Goal: Task Accomplishment & Management: Use online tool/utility

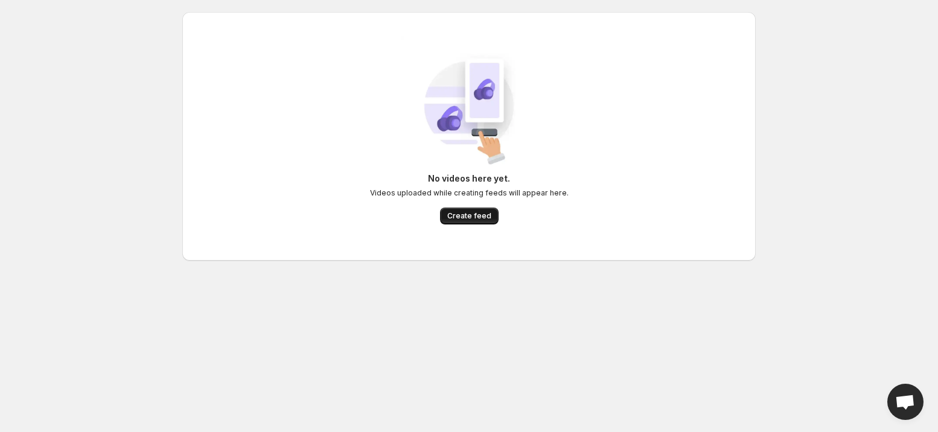
click at [460, 210] on button "Create feed" at bounding box center [469, 216] width 59 height 17
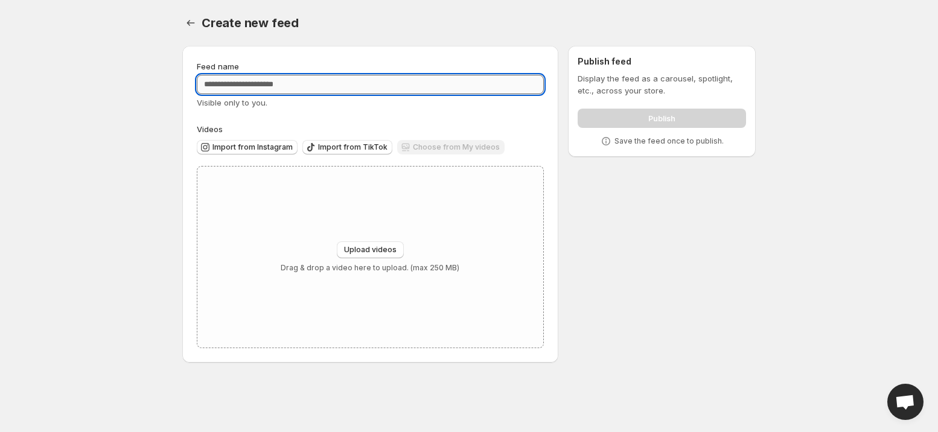
click at [253, 88] on input "Feed name" at bounding box center [370, 84] width 347 height 19
paste input "**********"
type input "**********"
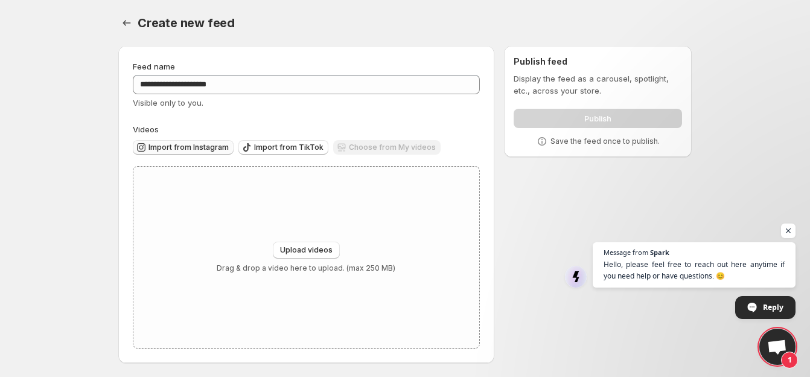
click at [183, 150] on span "Import from Instagram" at bounding box center [188, 147] width 80 height 10
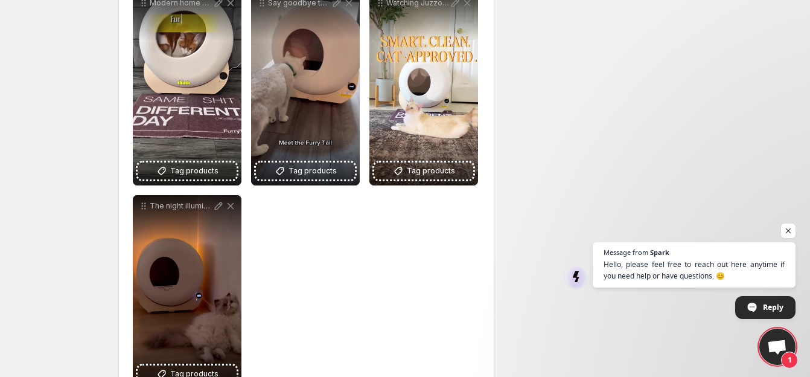
scroll to position [235, 0]
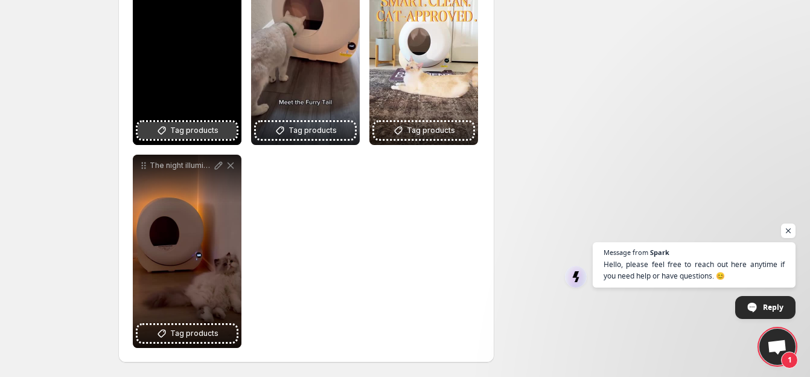
click at [177, 138] on button "Tag products" at bounding box center [187, 130] width 99 height 17
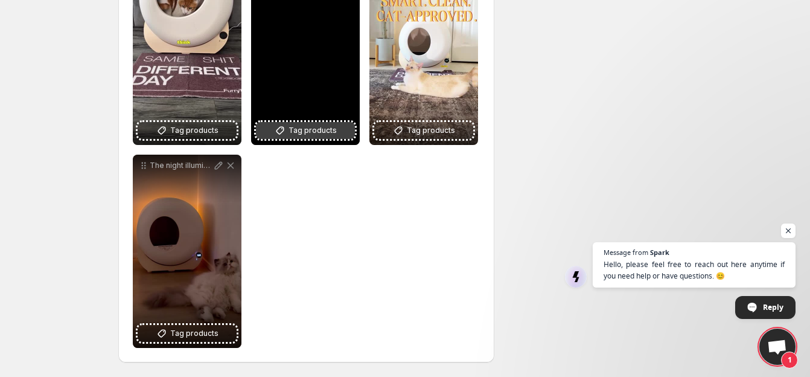
click at [296, 137] on button "Tag products" at bounding box center [305, 130] width 99 height 17
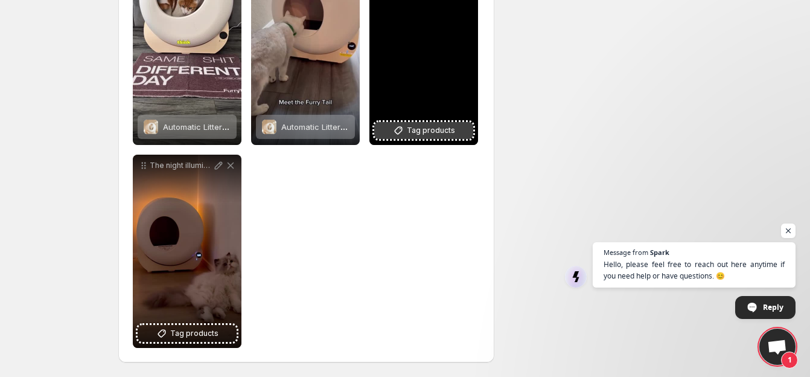
click at [441, 128] on span "Tag products" at bounding box center [431, 130] width 48 height 12
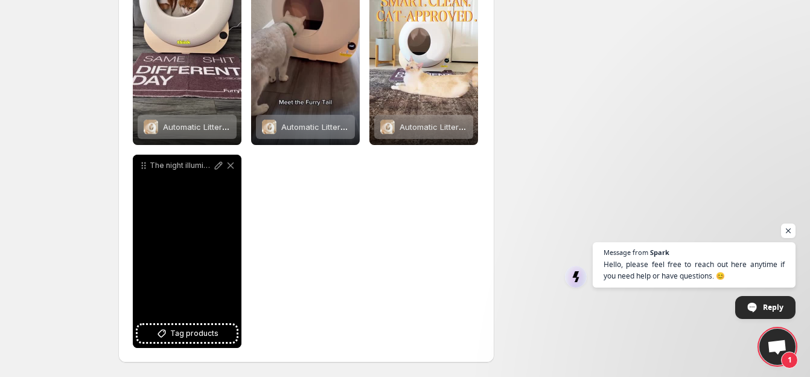
click at [196, 188] on div "The night illuminated With ALBs soft night light your home becomes a sanctuary …" at bounding box center [187, 251] width 109 height 193
click at [191, 329] on span "Tag products" at bounding box center [194, 333] width 48 height 12
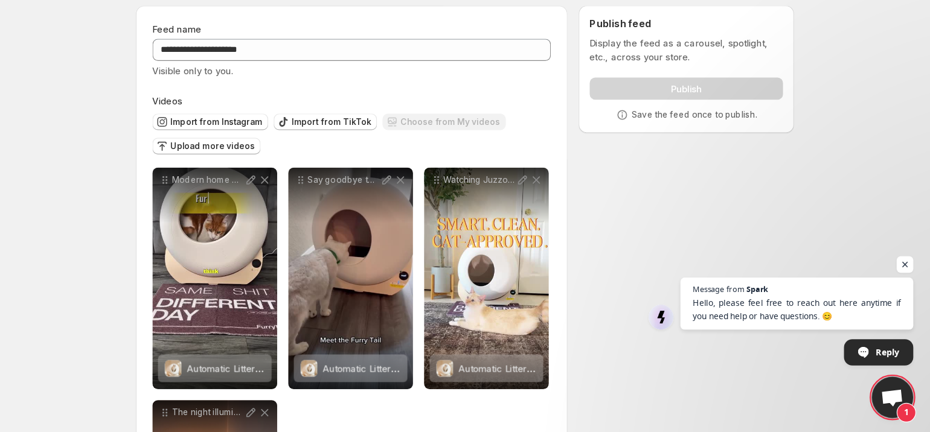
scroll to position [0, 0]
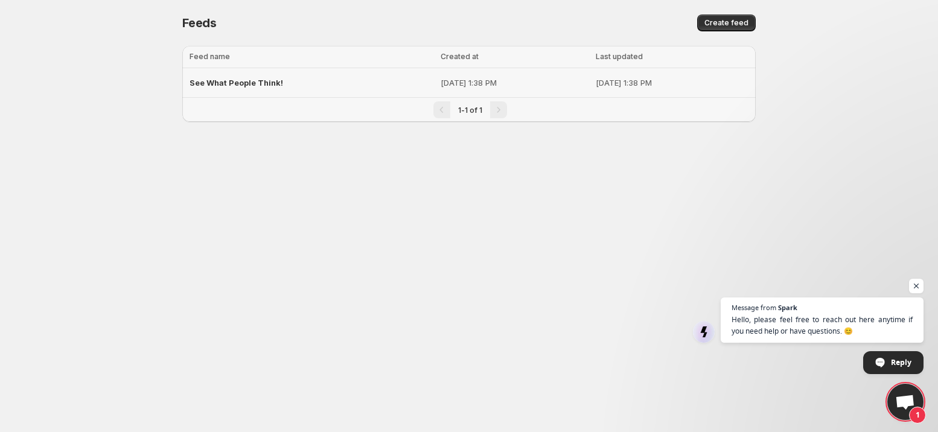
click at [315, 73] on div "See What People Think!" at bounding box center [312, 83] width 244 height 22
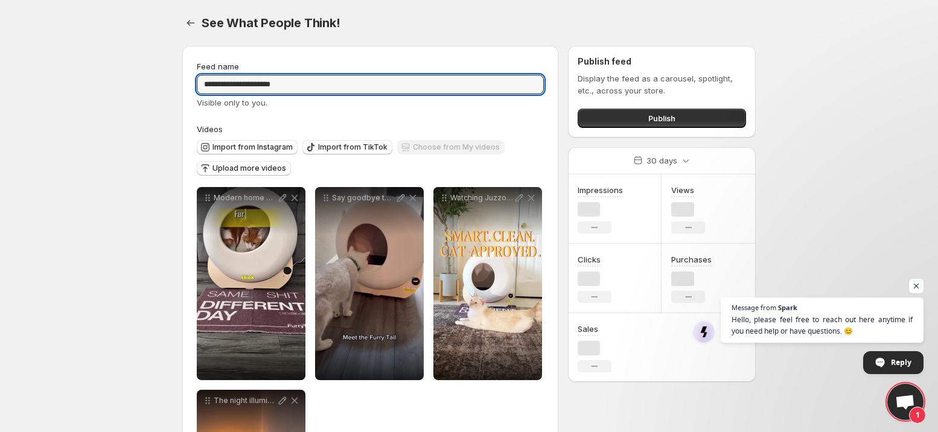
click at [321, 80] on input "**********" at bounding box center [370, 84] width 347 height 19
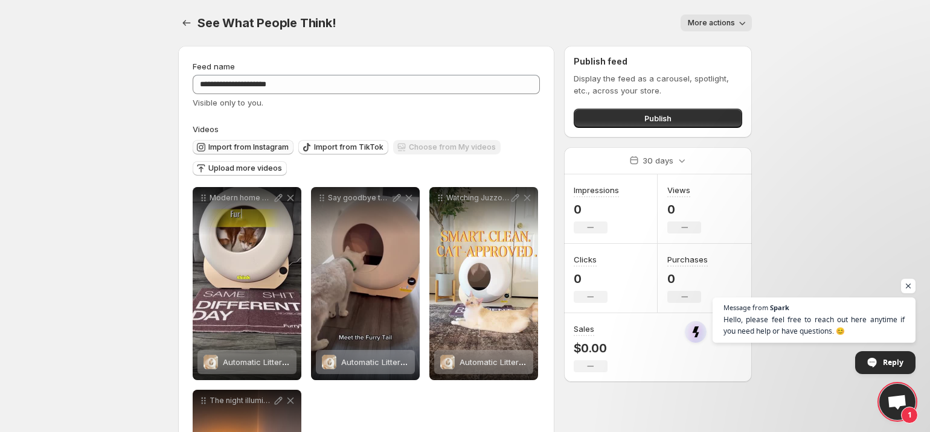
click at [281, 147] on span "Import from Instagram" at bounding box center [248, 147] width 80 height 10
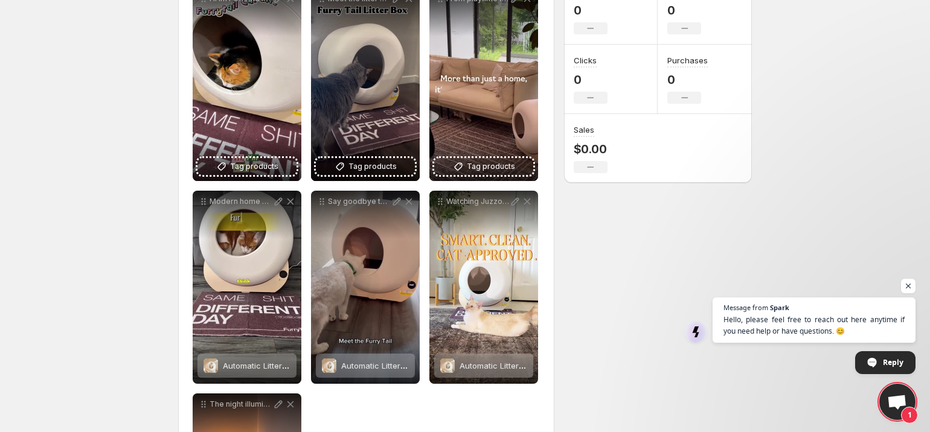
scroll to position [66, 0]
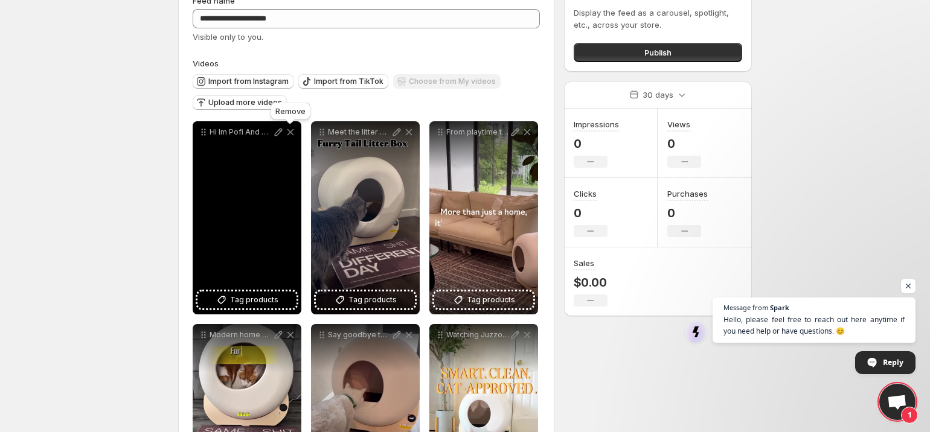
click at [290, 129] on icon at bounding box center [290, 132] width 12 height 12
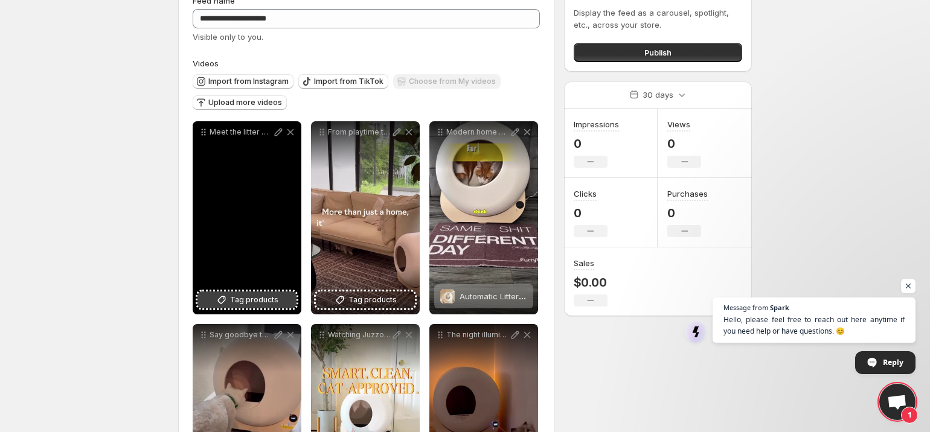
click at [258, 302] on span "Tag products" at bounding box center [254, 300] width 48 height 12
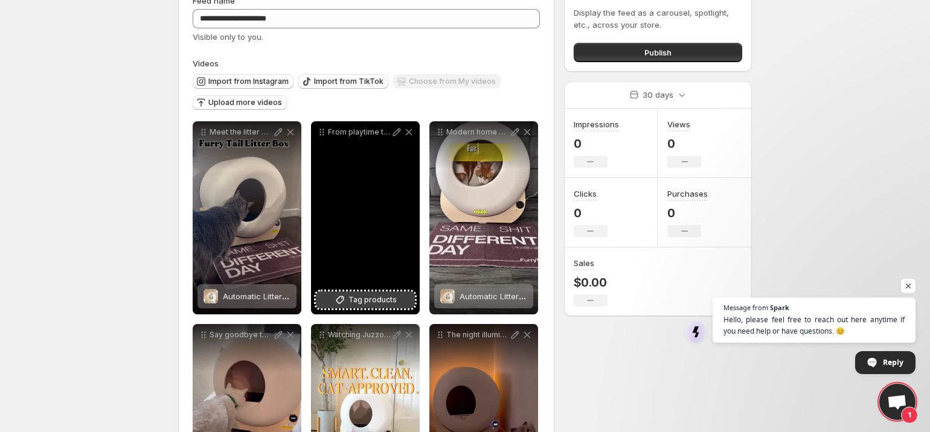
click at [368, 301] on span "Tag products" at bounding box center [372, 300] width 48 height 12
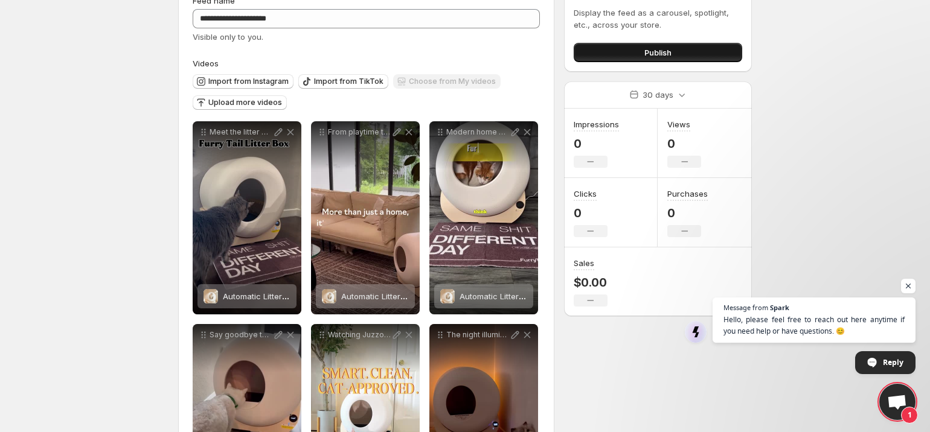
click at [643, 43] on button "Publish" at bounding box center [657, 52] width 168 height 19
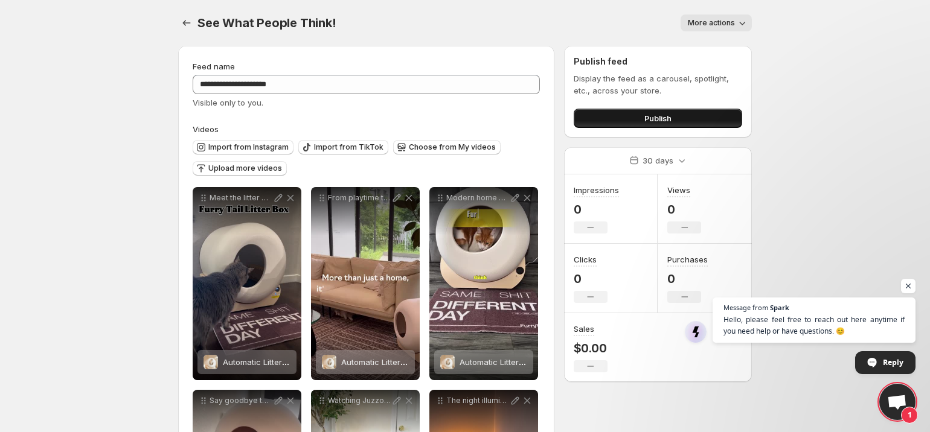
click at [702, 124] on button "Publish" at bounding box center [657, 118] width 168 height 19
click at [254, 28] on span "See What People Think!" at bounding box center [266, 23] width 139 height 14
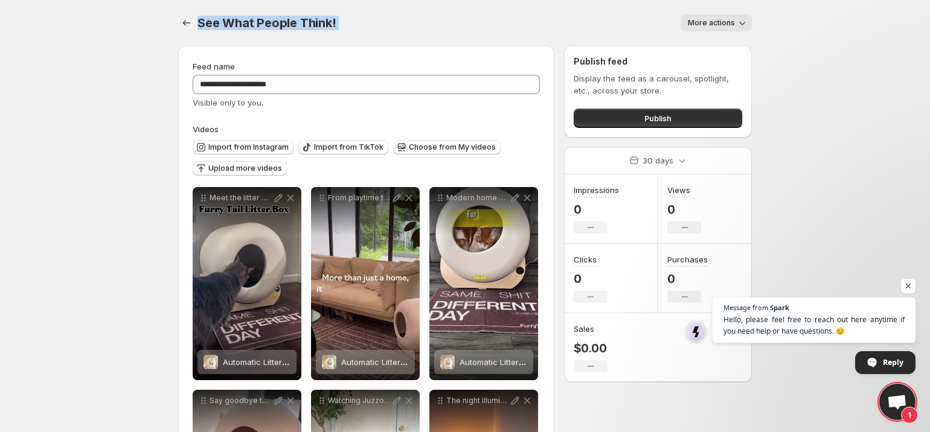
click at [254, 28] on span "See What People Think!" at bounding box center [266, 23] width 139 height 14
copy div "See What People Think! More actions More actions More actions"
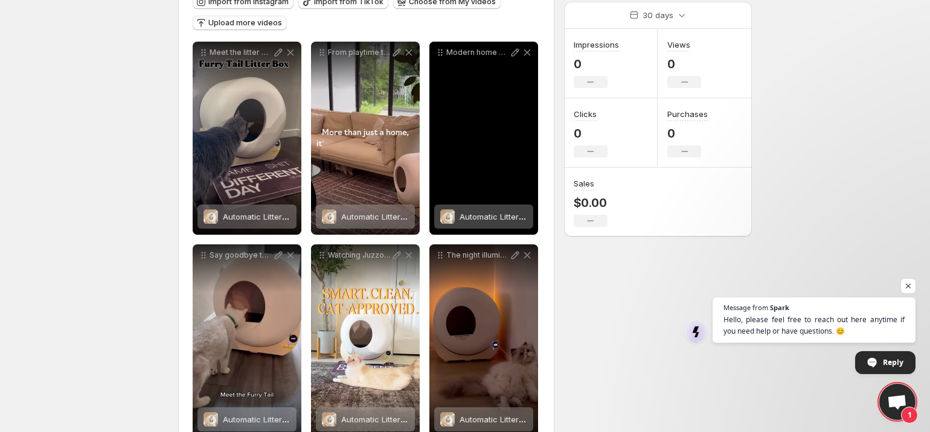
scroll to position [67, 0]
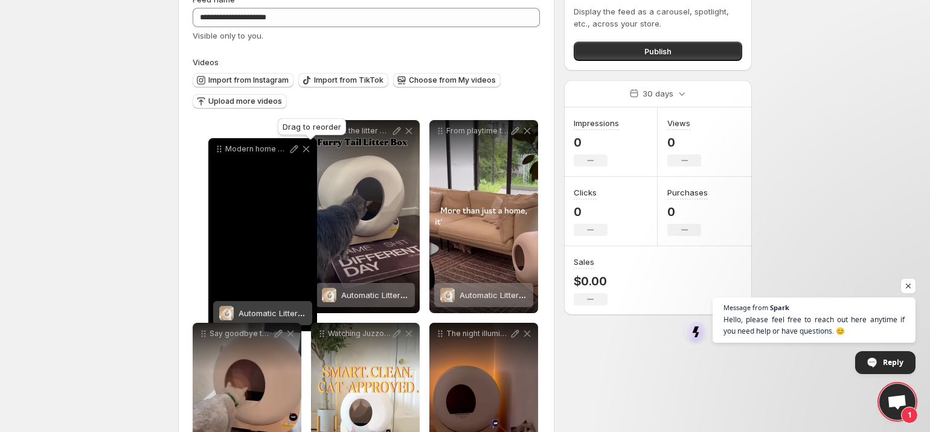
drag, startPoint x: 442, startPoint y: 133, endPoint x: 222, endPoint y: 152, distance: 221.7
click at [222, 152] on icon at bounding box center [219, 149] width 12 height 12
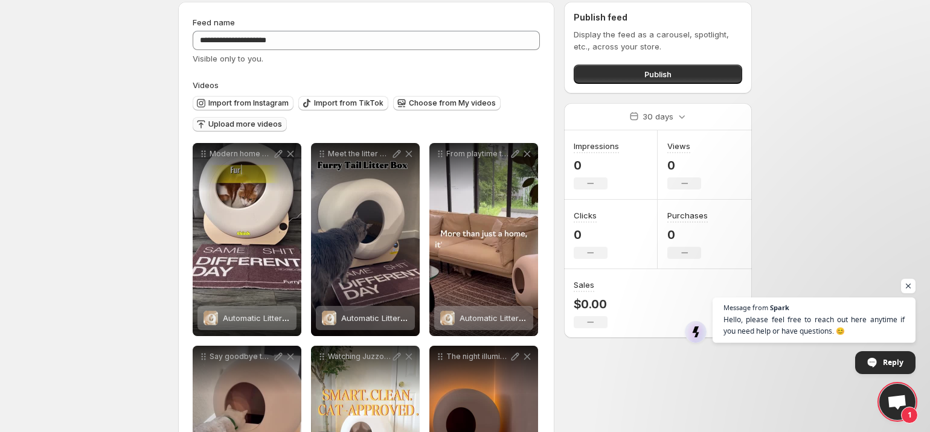
scroll to position [0, 0]
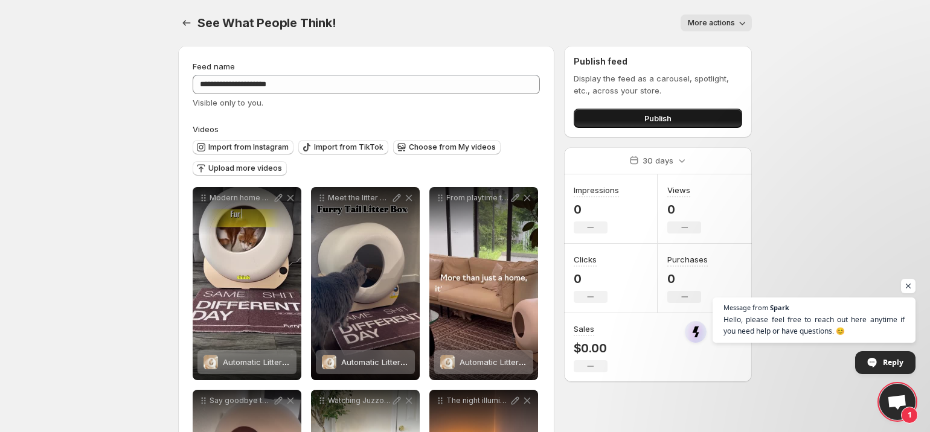
click at [675, 115] on button "Publish" at bounding box center [657, 118] width 168 height 19
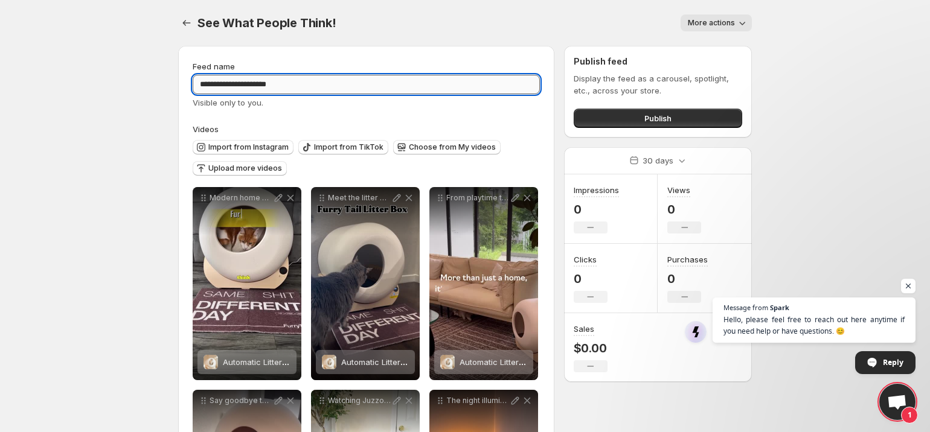
click at [248, 77] on input "**********" at bounding box center [366, 84] width 347 height 19
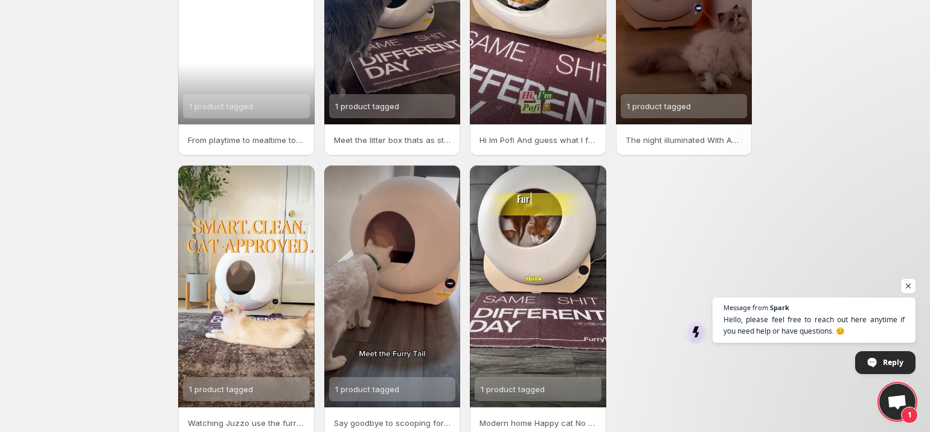
scroll to position [225, 0]
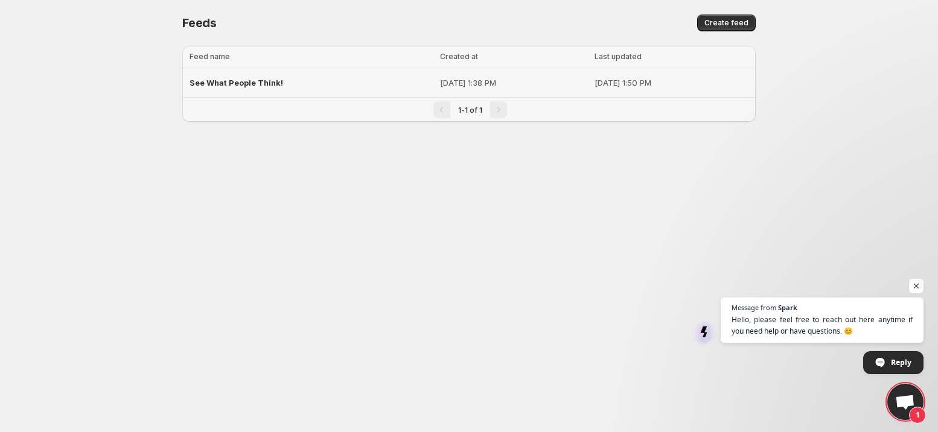
click at [441, 85] on p "Oct 8, 2025, 1:38 PM" at bounding box center [513, 83] width 147 height 12
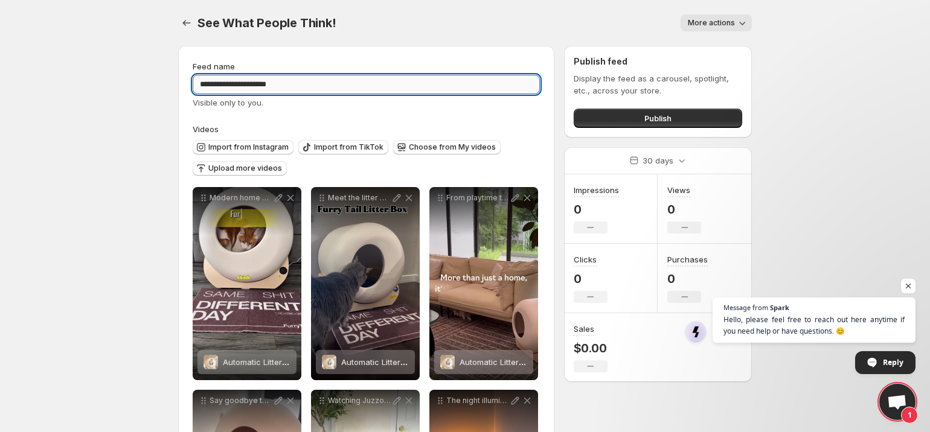
click at [441, 84] on input "**********" at bounding box center [366, 84] width 347 height 19
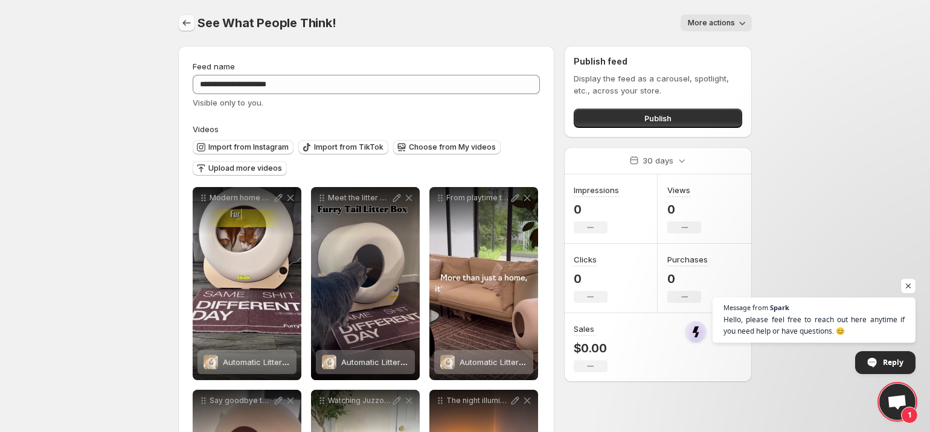
click at [179, 26] on button "Settings" at bounding box center [186, 22] width 17 height 17
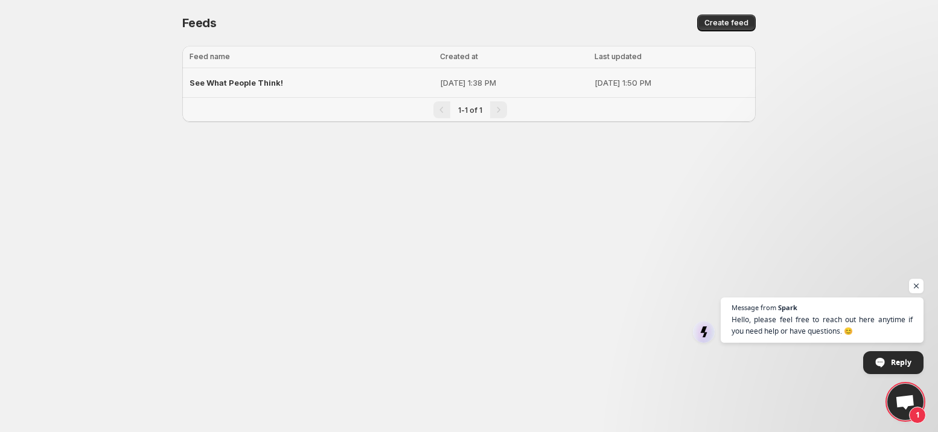
click at [490, 89] on td "Oct 8, 2025, 1:38 PM" at bounding box center [513, 83] width 155 height 30
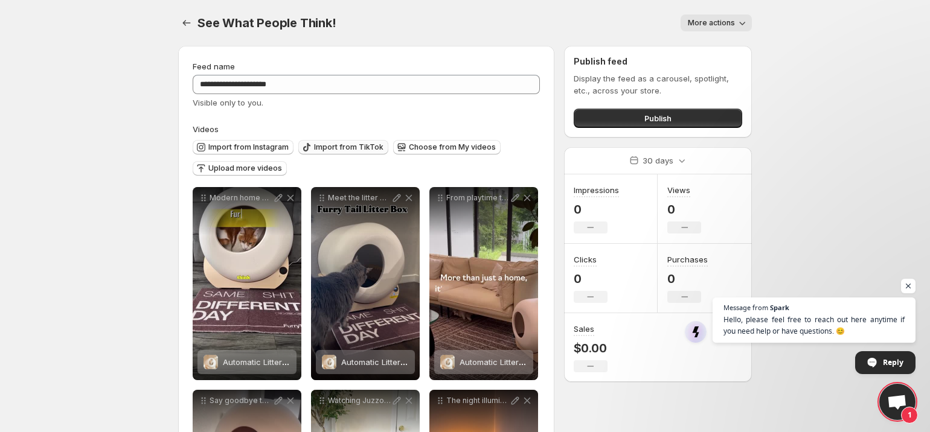
click at [351, 148] on span "Import from TikTok" at bounding box center [348, 147] width 69 height 10
click at [310, 147] on icon "button" at bounding box center [307, 147] width 12 height 12
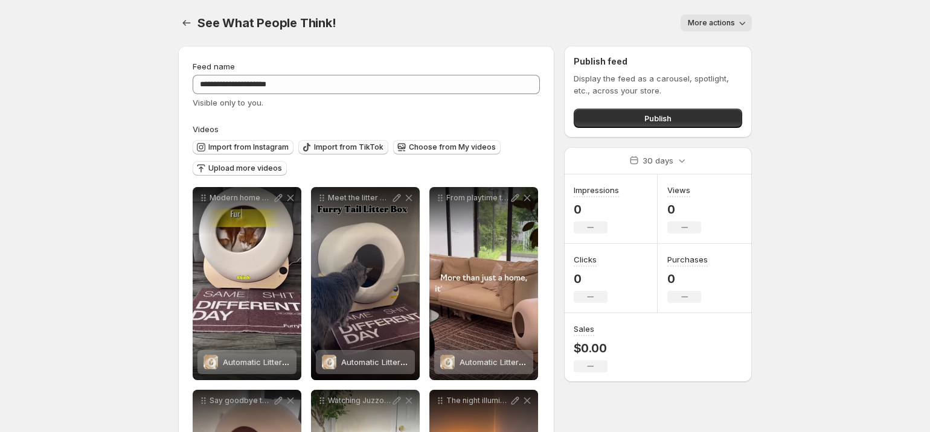
click at [365, 148] on span "Import from TikTok" at bounding box center [348, 147] width 69 height 10
click at [645, 82] on p "Display the feed as a carousel, spotlight, etc., across your store." at bounding box center [657, 84] width 168 height 24
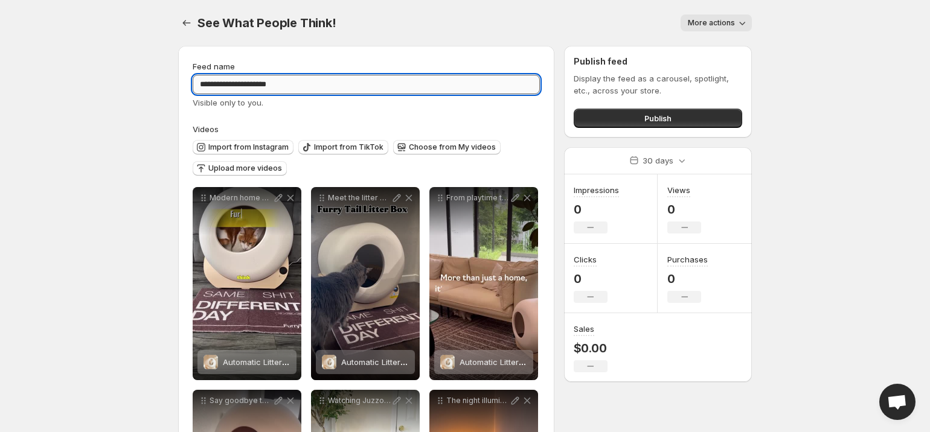
click at [359, 91] on input "**********" at bounding box center [366, 84] width 347 height 19
click at [275, 145] on span "Import from Instagram" at bounding box center [248, 147] width 80 height 10
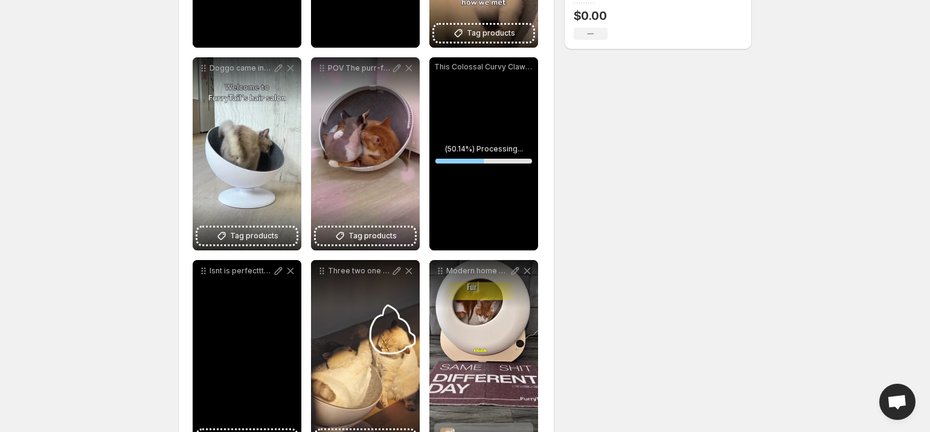
scroll to position [703, 0]
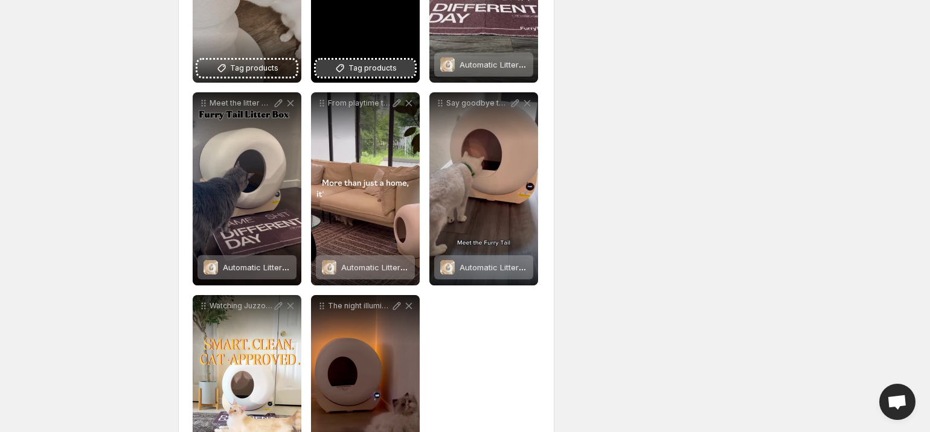
click at [364, 66] on span "Tag products" at bounding box center [372, 68] width 48 height 12
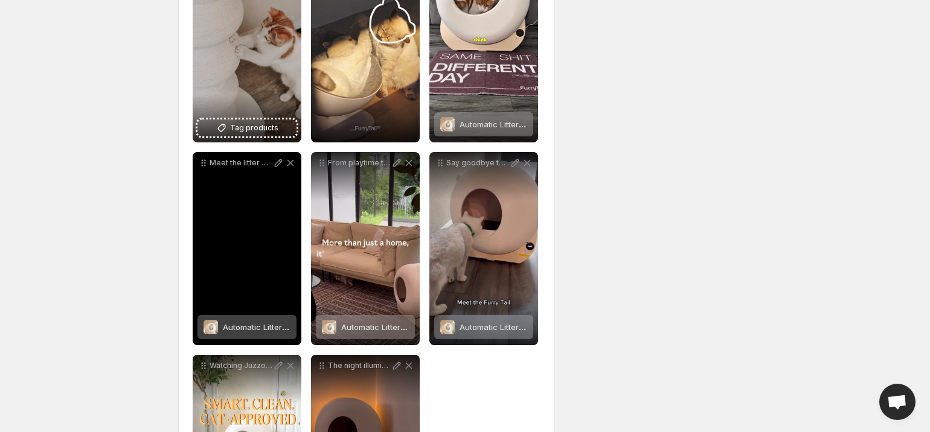
scroll to position [560, 0]
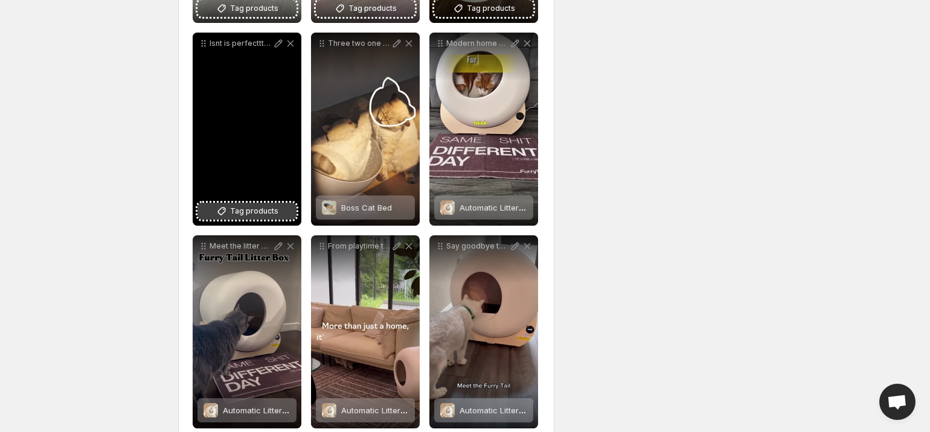
click at [257, 205] on button "Tag products" at bounding box center [246, 211] width 99 height 17
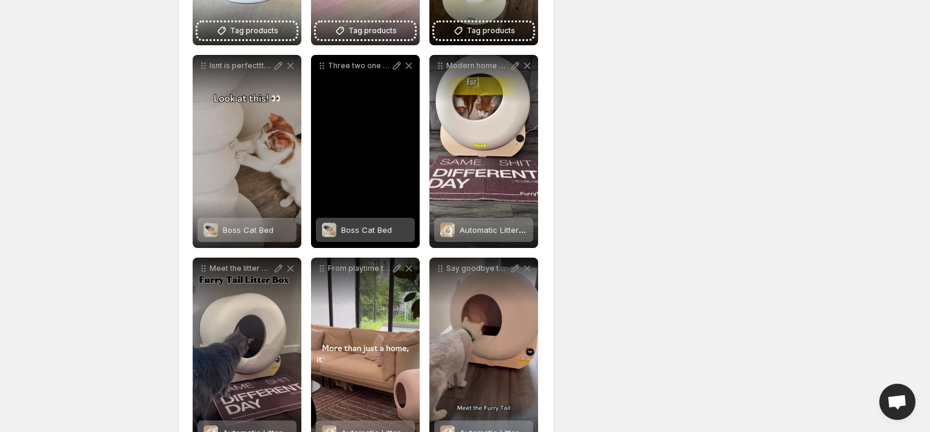
scroll to position [525, 0]
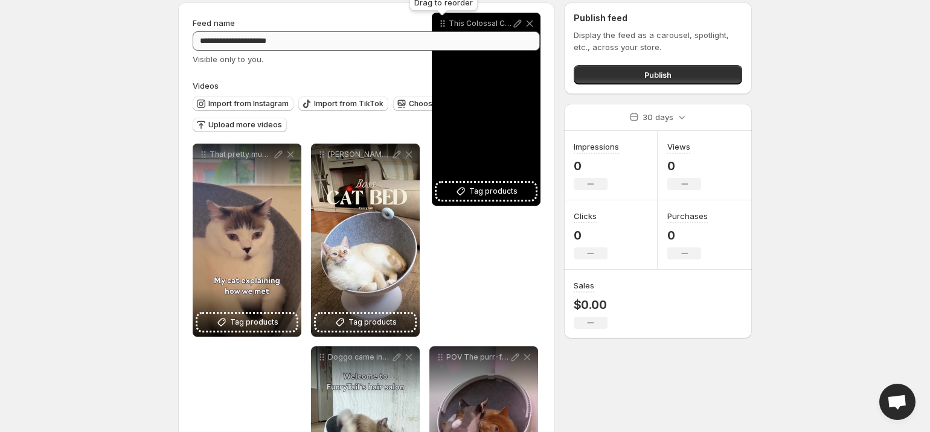
scroll to position [0, 0]
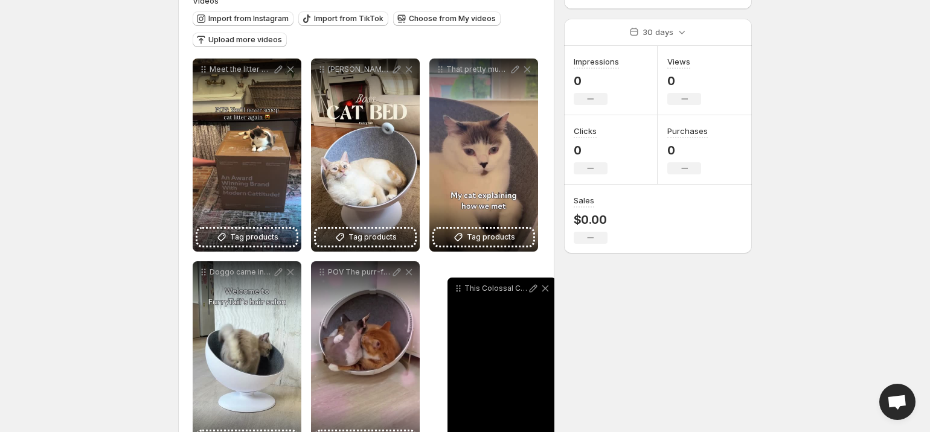
drag, startPoint x: 440, startPoint y: 225, endPoint x: 458, endPoint y: 381, distance: 157.4
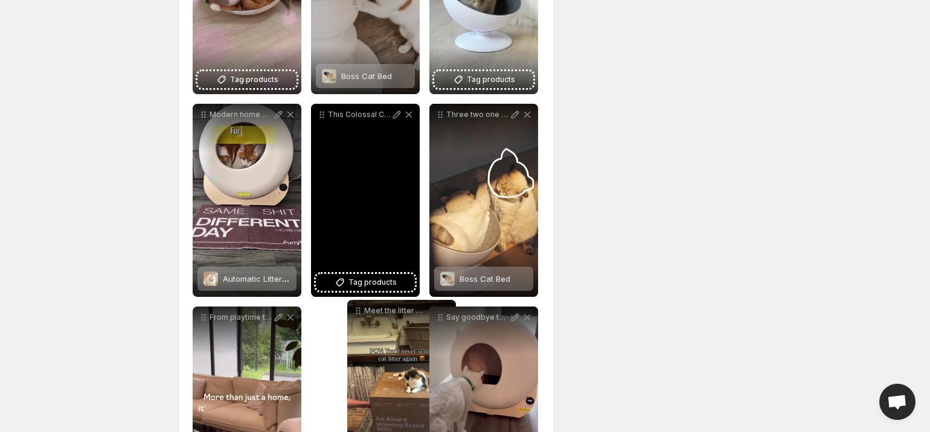
scroll to position [542, 0]
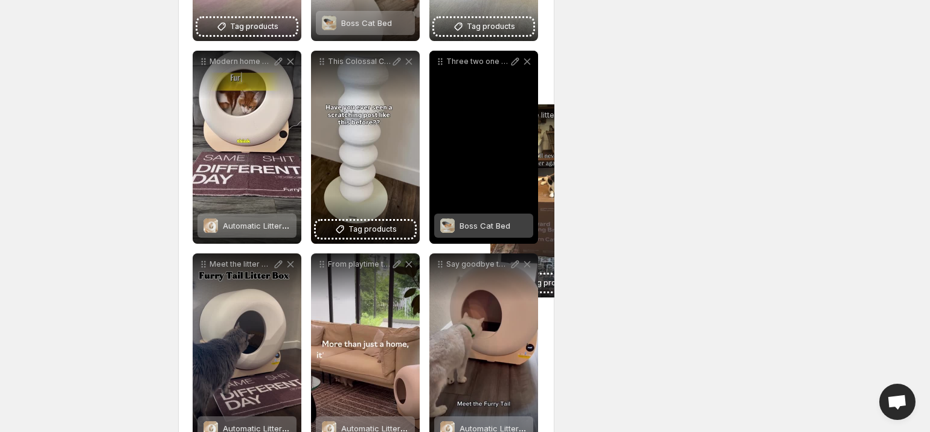
drag, startPoint x: 207, startPoint y: 33, endPoint x: 505, endPoint y: 118, distance: 309.5
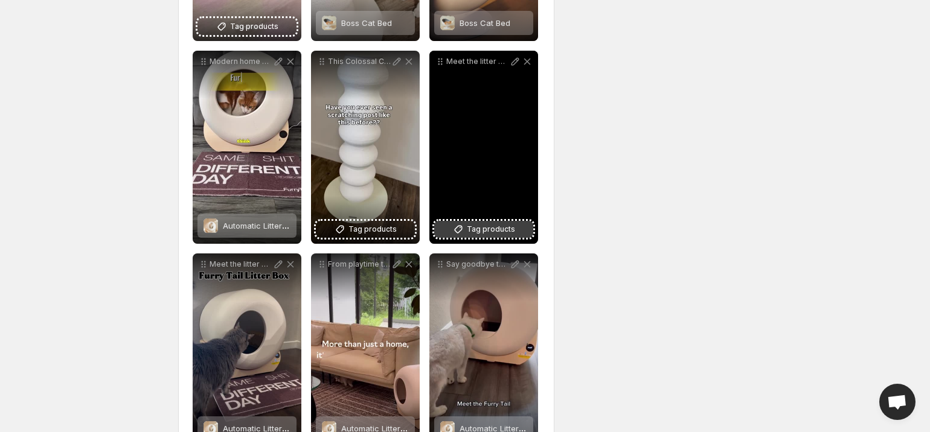
click at [503, 232] on span "Tag products" at bounding box center [491, 229] width 48 height 12
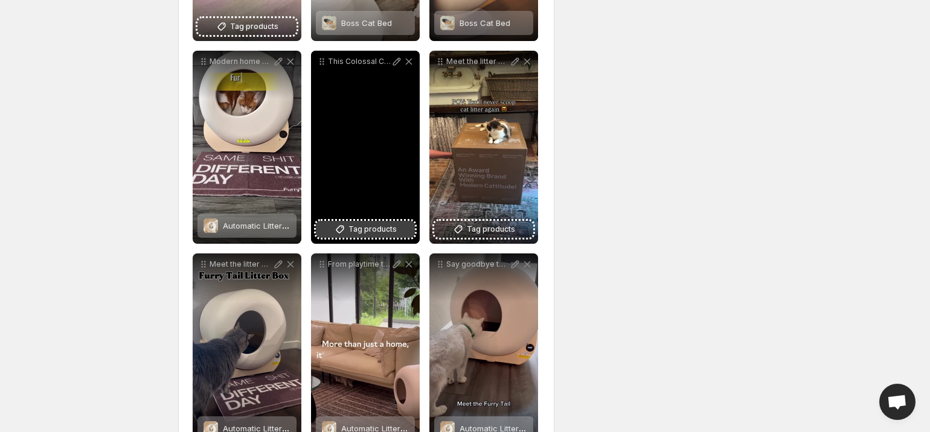
click at [381, 228] on span "Tag products" at bounding box center [372, 229] width 48 height 12
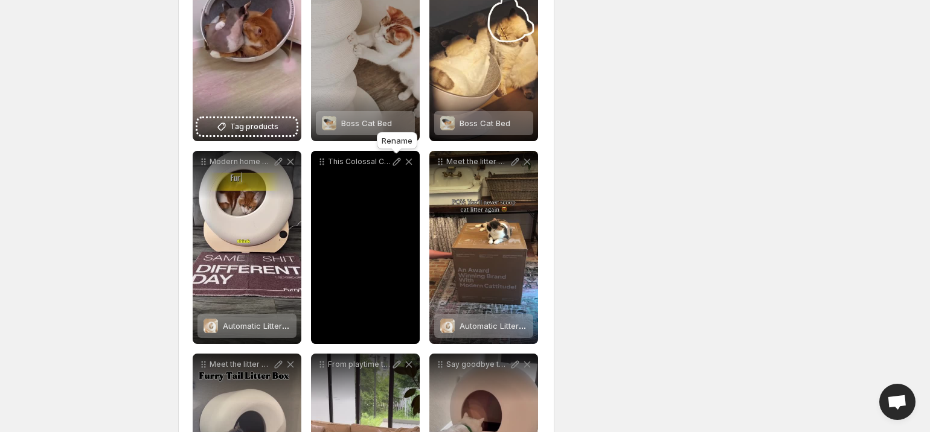
scroll to position [404, 0]
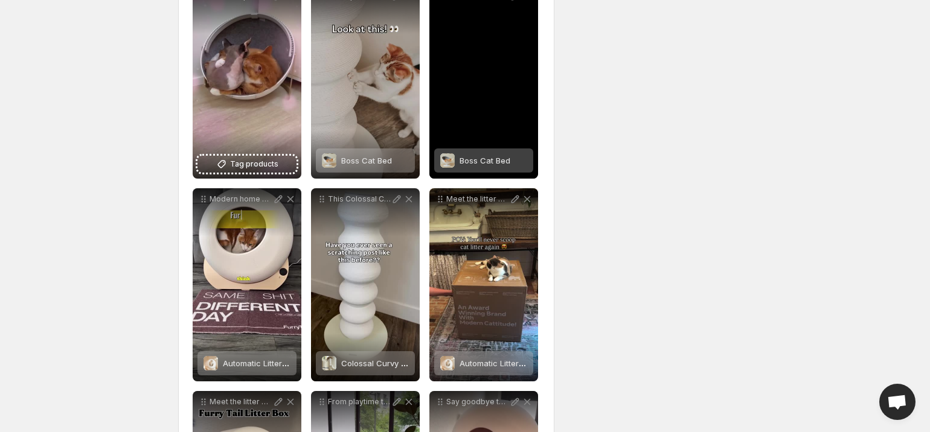
drag, startPoint x: 316, startPoint y: 206, endPoint x: 465, endPoint y: 127, distance: 168.5
click at [465, 127] on div "**********" at bounding box center [366, 285] width 347 height 1004
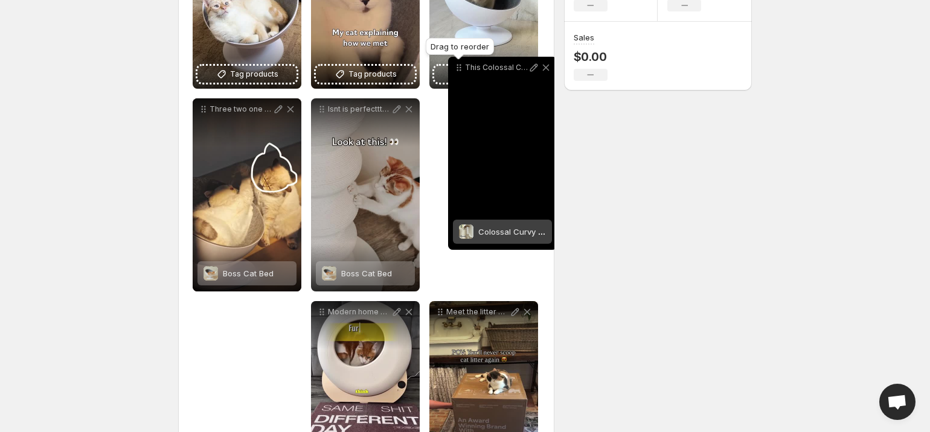
drag, startPoint x: 325, startPoint y: 202, endPoint x: 462, endPoint y: 59, distance: 197.6
click at [462, 62] on icon at bounding box center [459, 68] width 12 height 12
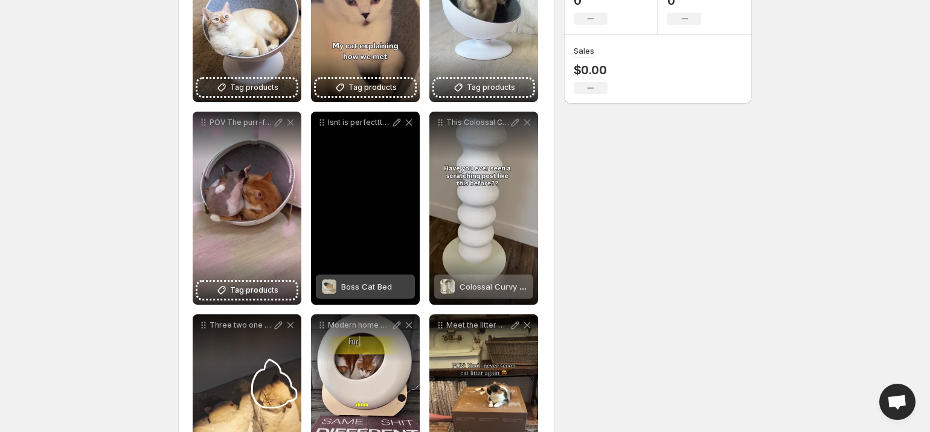
click at [369, 283] on span "Boss Cat Bed" at bounding box center [366, 287] width 51 height 10
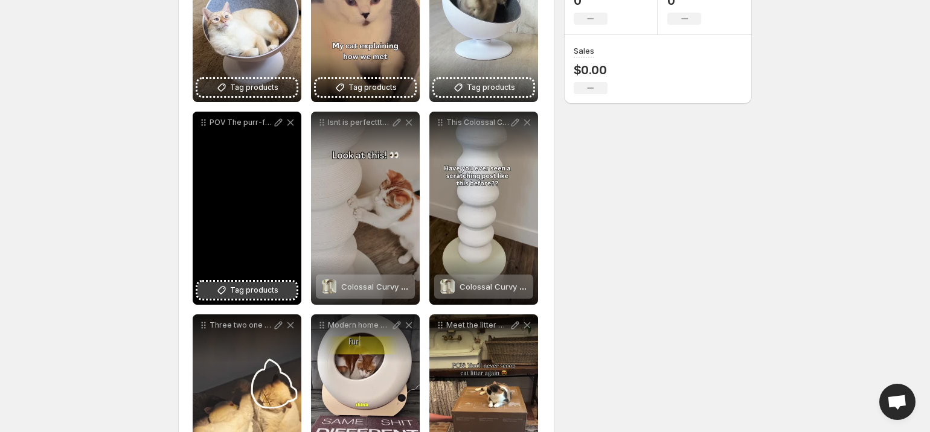
click at [267, 292] on span "Tag products" at bounding box center [254, 290] width 48 height 12
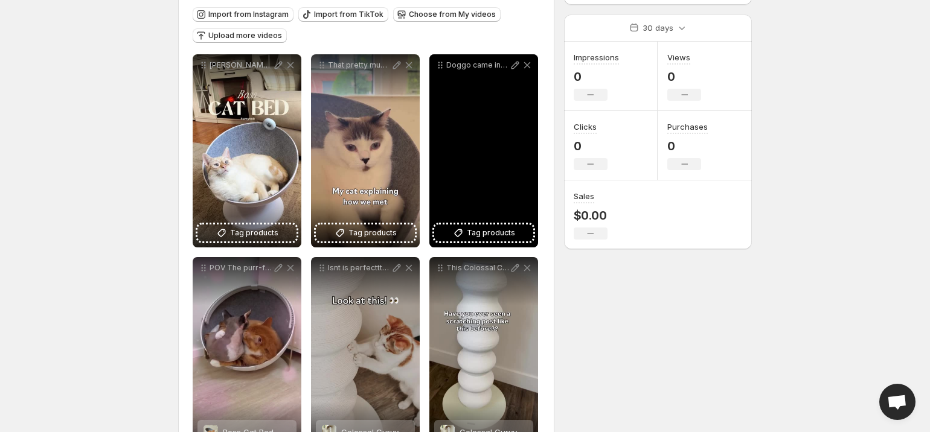
scroll to position [95, 0]
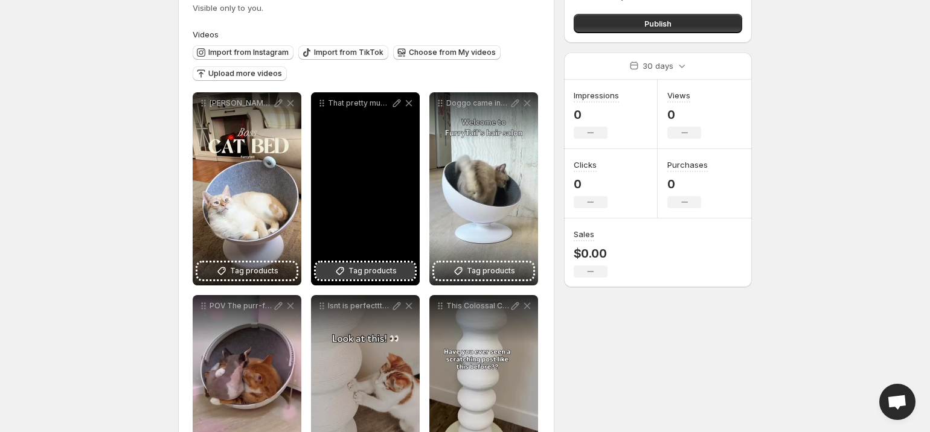
click at [380, 273] on span "Tag products" at bounding box center [372, 271] width 48 height 12
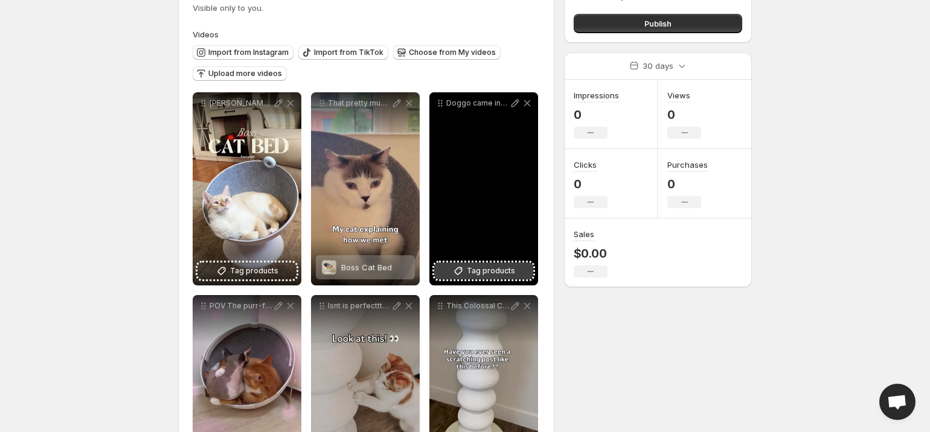
click at [494, 269] on span "Tag products" at bounding box center [491, 271] width 48 height 12
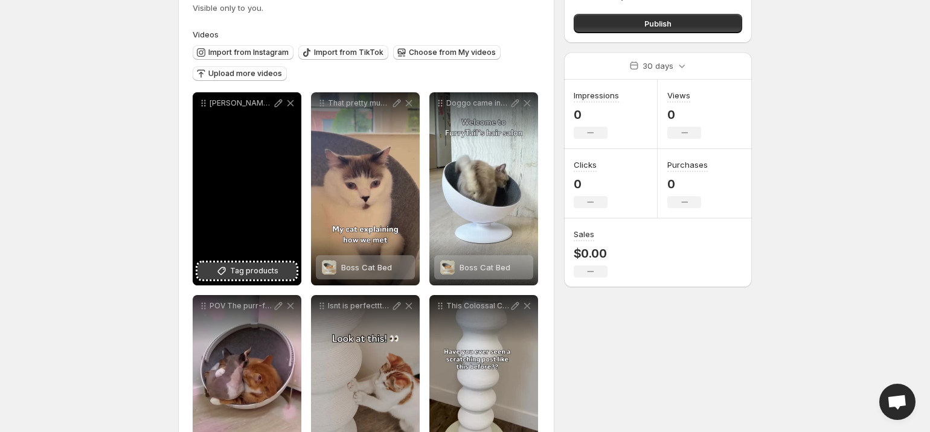
click at [276, 273] on span "Tag products" at bounding box center [254, 271] width 48 height 12
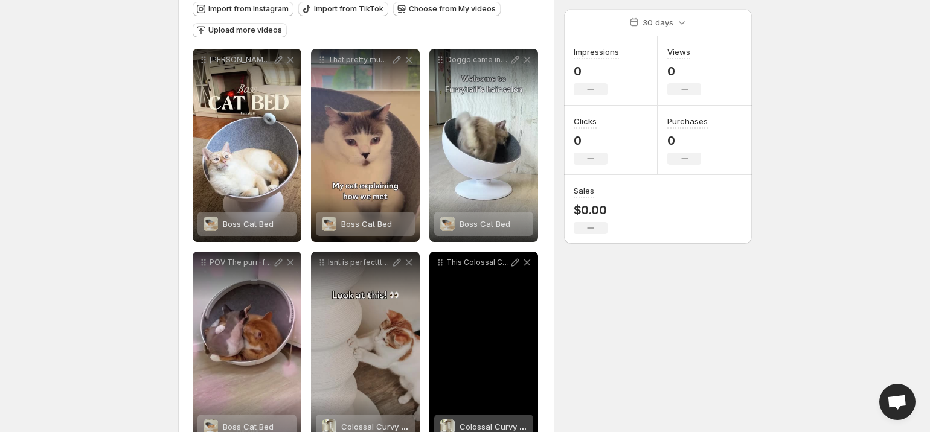
scroll to position [152, 0]
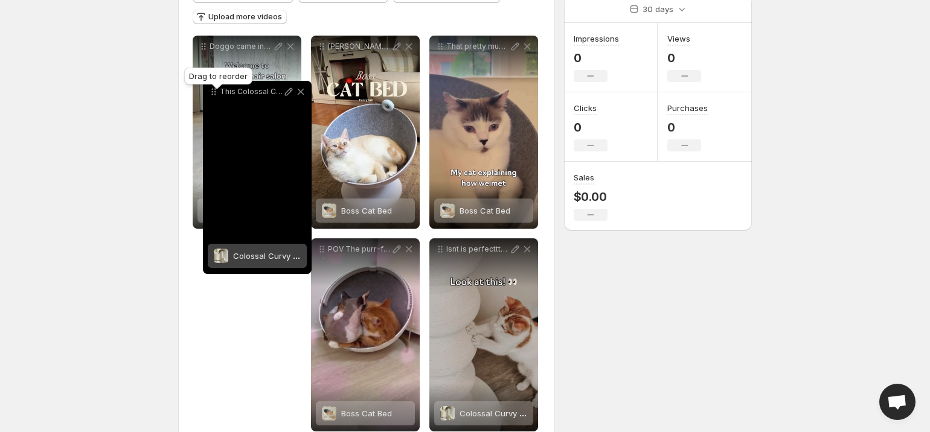
drag, startPoint x: 438, startPoint y: 255, endPoint x: 211, endPoint y: 97, distance: 277.1
click at [211, 97] on icon at bounding box center [214, 92] width 12 height 12
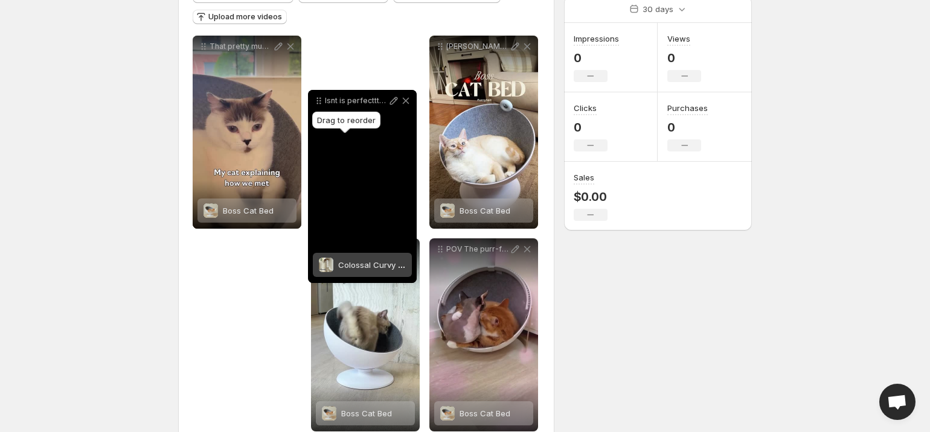
drag, startPoint x: 439, startPoint y: 252, endPoint x: 311, endPoint y: 87, distance: 209.0
click at [313, 95] on icon at bounding box center [319, 101] width 12 height 12
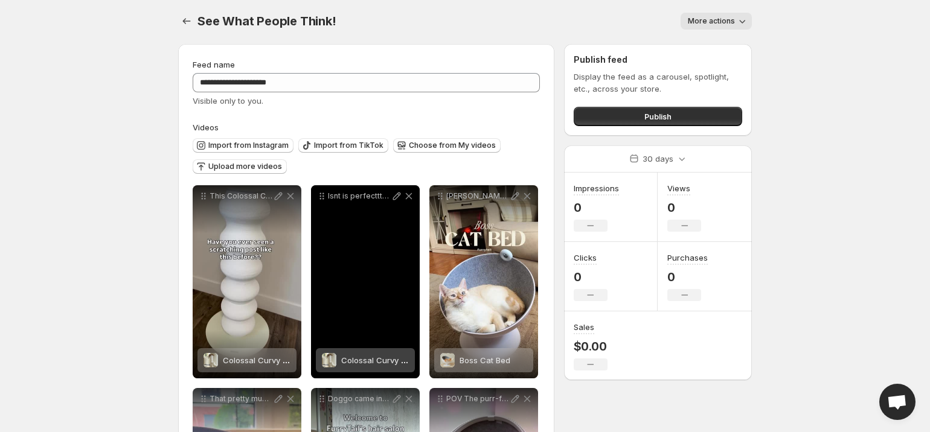
scroll to position [0, 0]
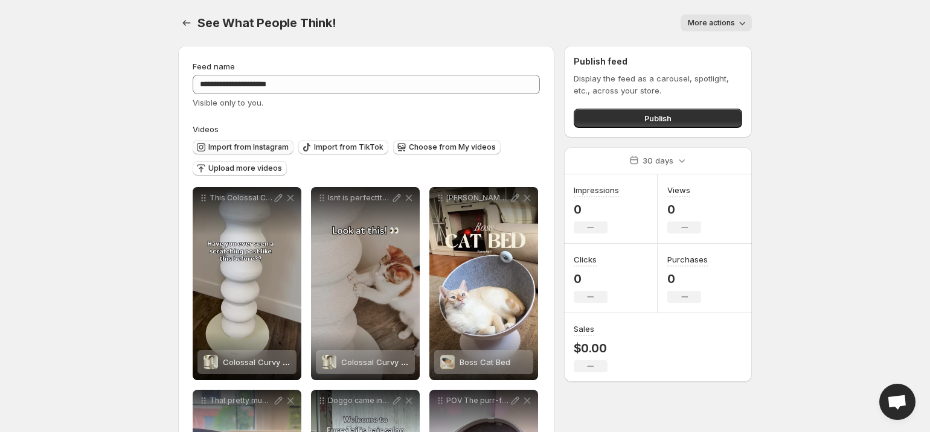
click at [261, 152] on button "Import from Instagram" at bounding box center [243, 147] width 101 height 14
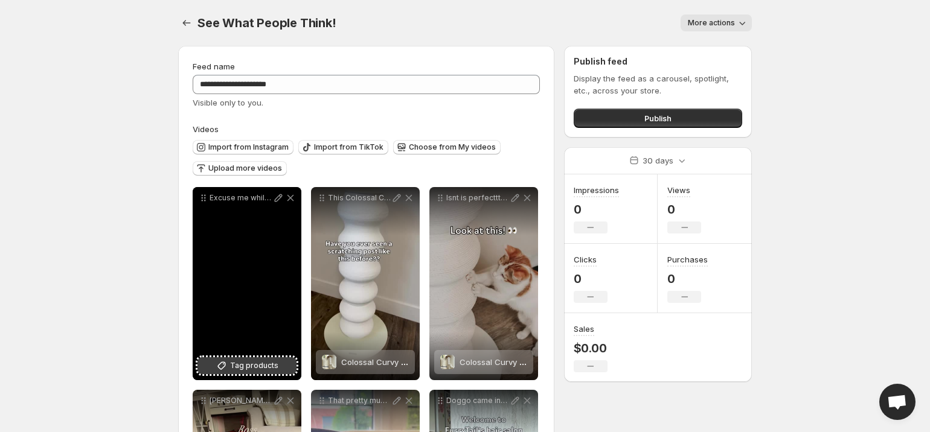
click at [264, 368] on span "Tag products" at bounding box center [254, 366] width 48 height 12
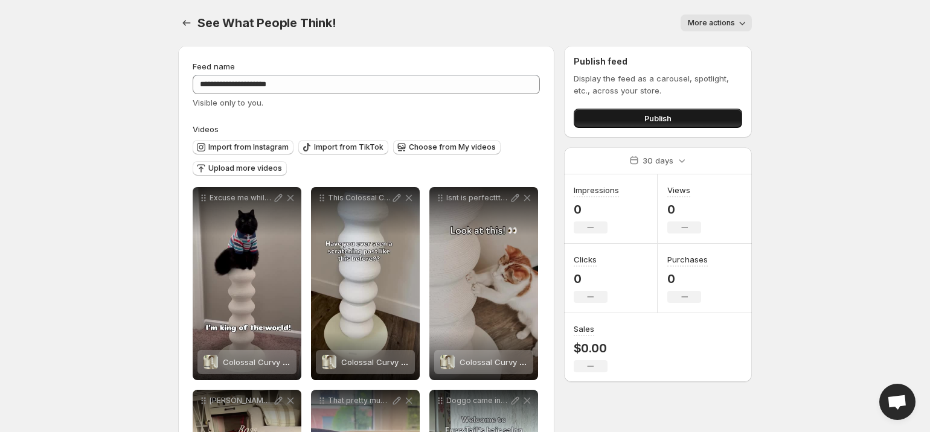
click at [699, 114] on button "Publish" at bounding box center [657, 118] width 168 height 19
click at [271, 27] on span "See What People Think!" at bounding box center [266, 23] width 139 height 14
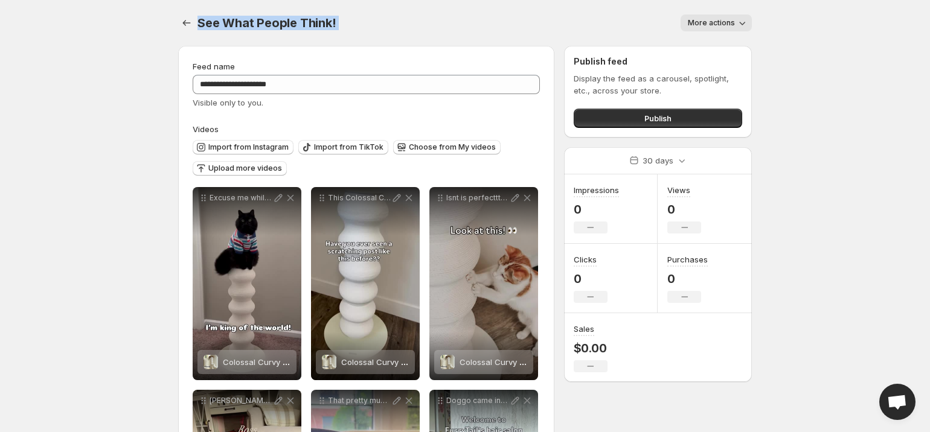
click at [271, 27] on span "See What People Think!" at bounding box center [266, 23] width 139 height 14
copy div "See What People Think! More actions More actions More actions"
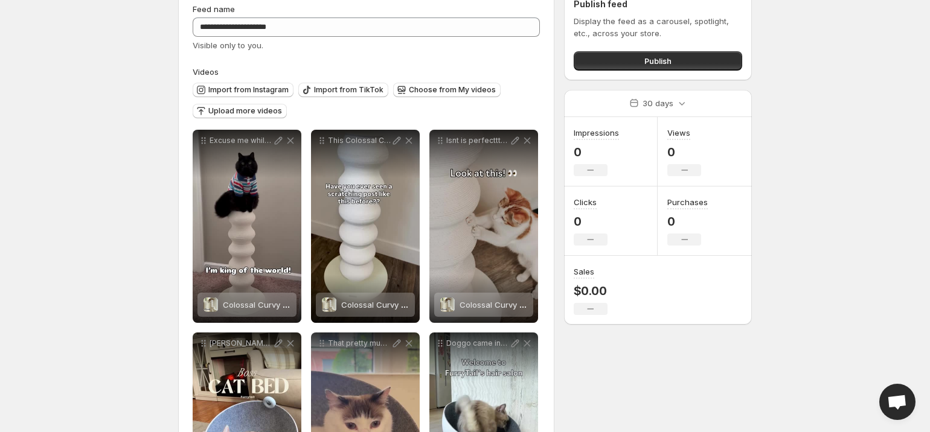
scroll to position [57, 0]
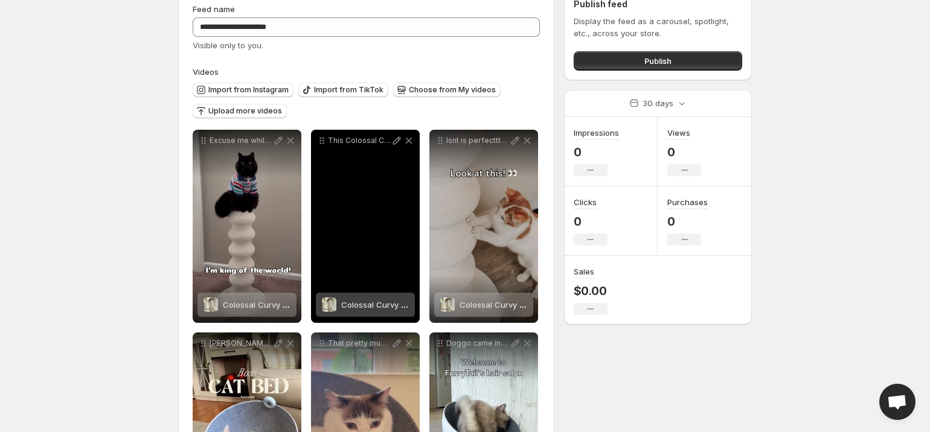
click at [334, 299] on span at bounding box center [329, 305] width 14 height 14
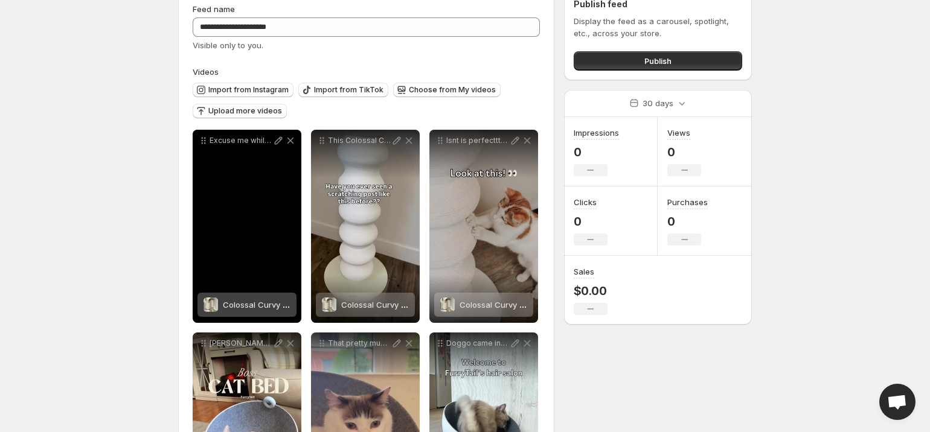
click at [258, 304] on span "Colossal Curvy Clawer" at bounding box center [266, 305] width 87 height 10
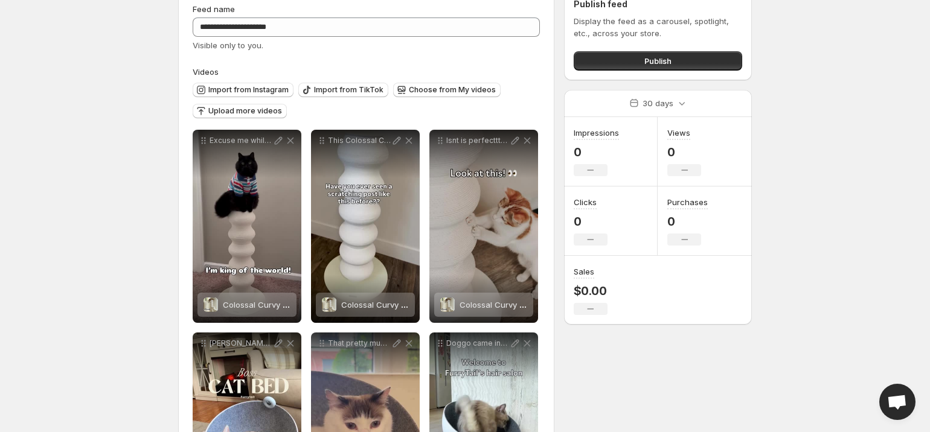
scroll to position [0, 0]
